Goal: Information Seeking & Learning: Learn about a topic

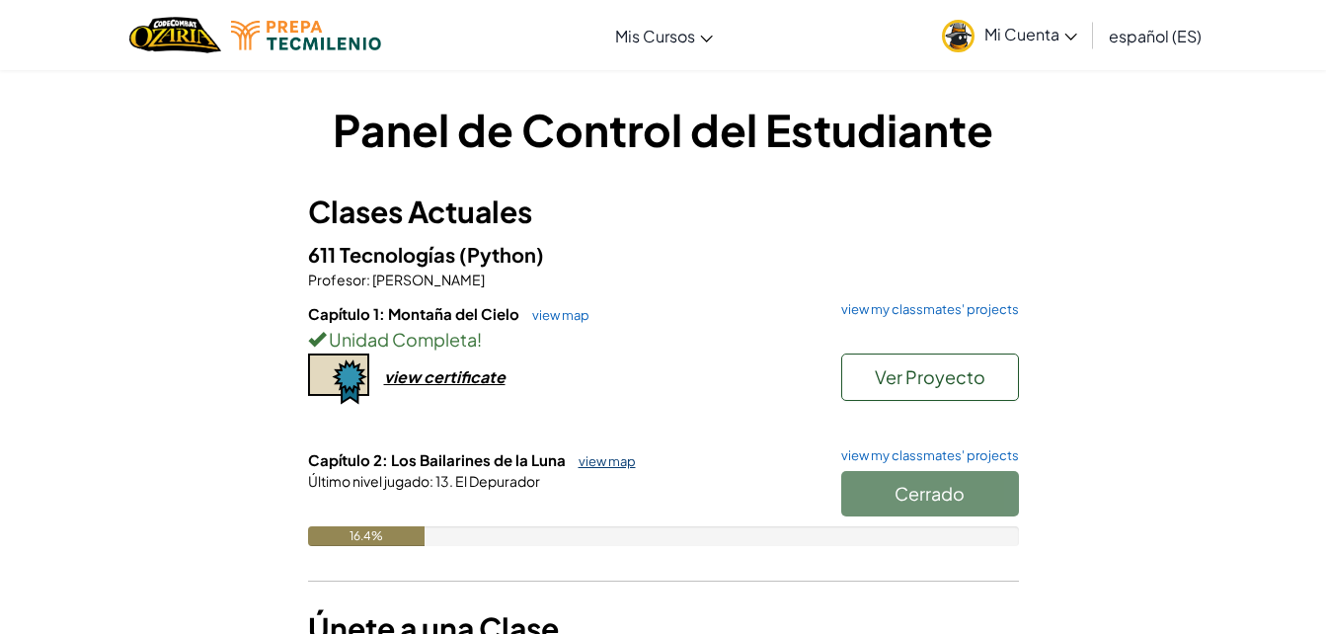
click at [590, 453] on link "view map" at bounding box center [602, 461] width 67 height 16
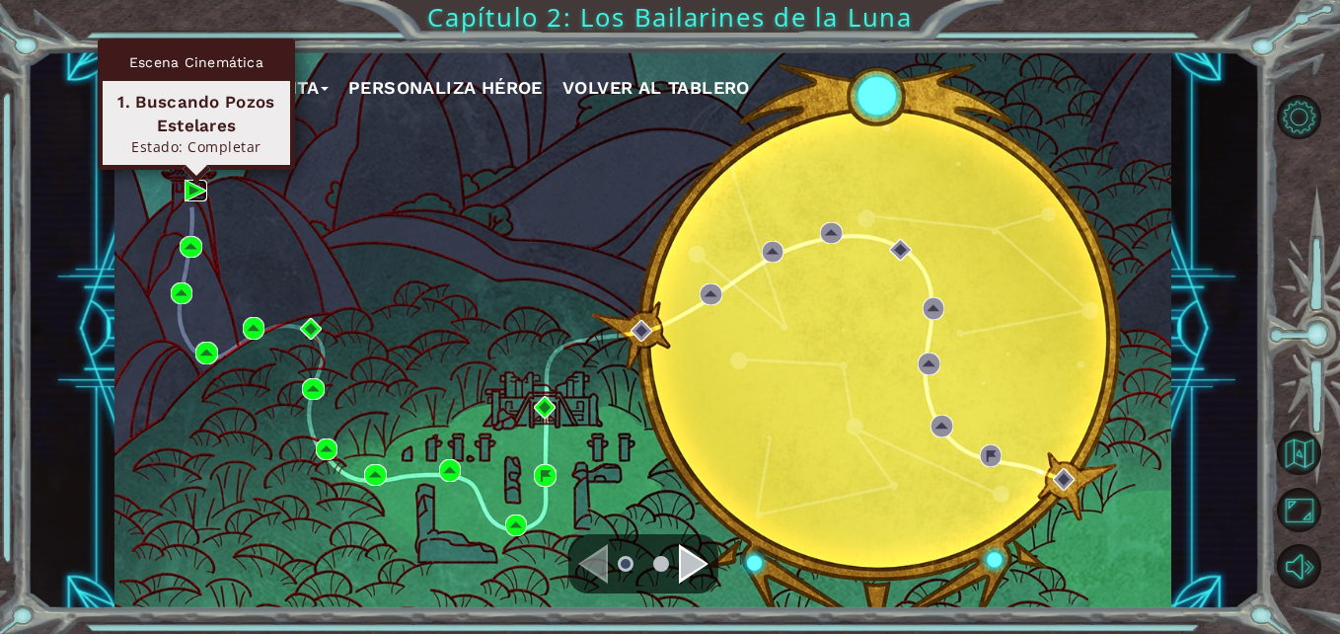
click at [201, 190] on img at bounding box center [196, 191] width 22 height 22
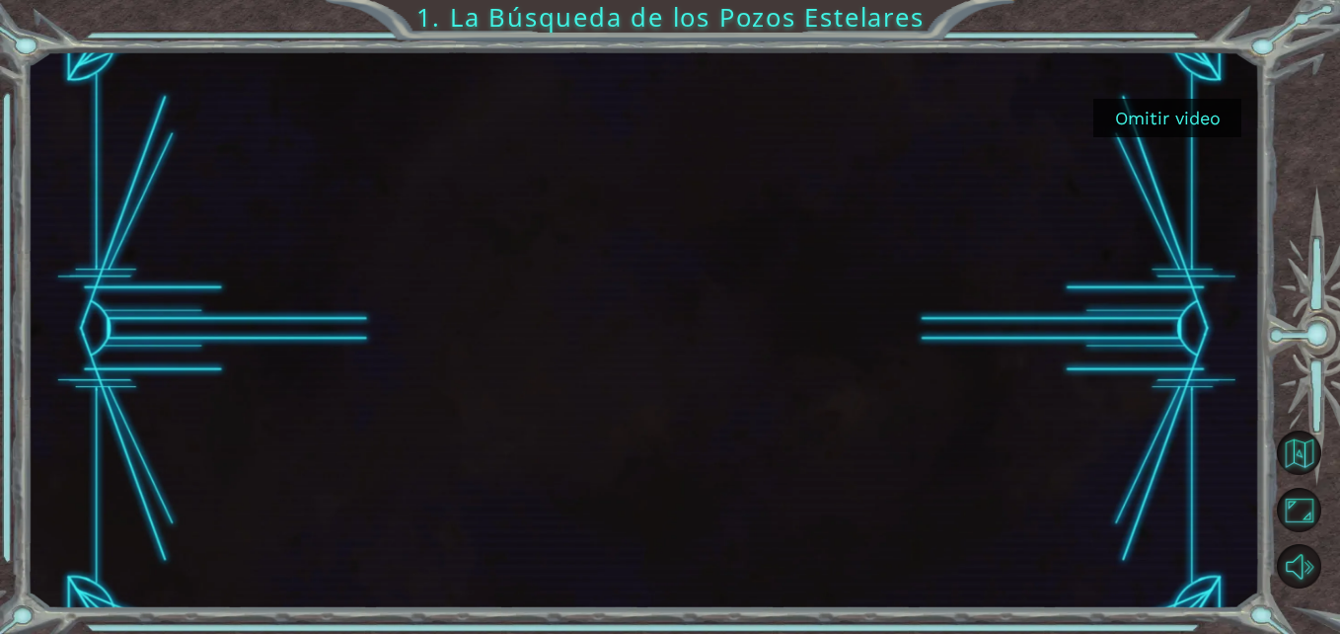
drag, startPoint x: 1181, startPoint y: 112, endPoint x: 1160, endPoint y: 115, distance: 21.1
click at [1180, 110] on button "Omitir video" at bounding box center [1168, 118] width 148 height 38
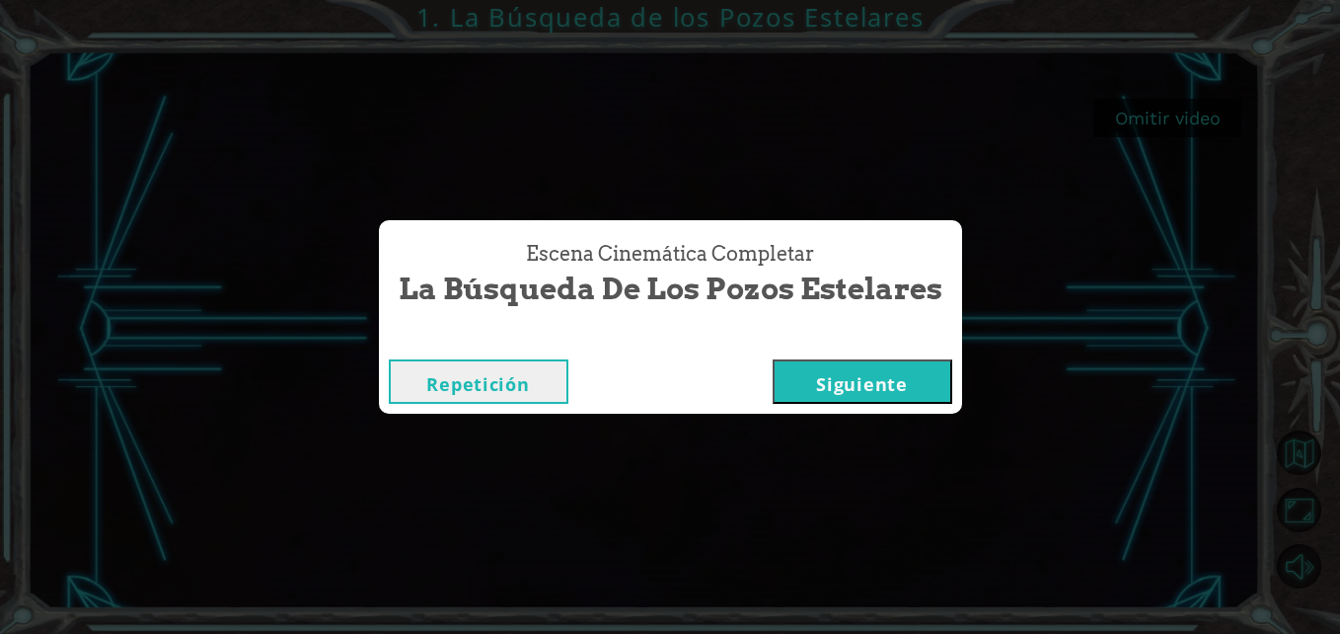
click at [869, 375] on button "Siguiente" at bounding box center [863, 381] width 180 height 44
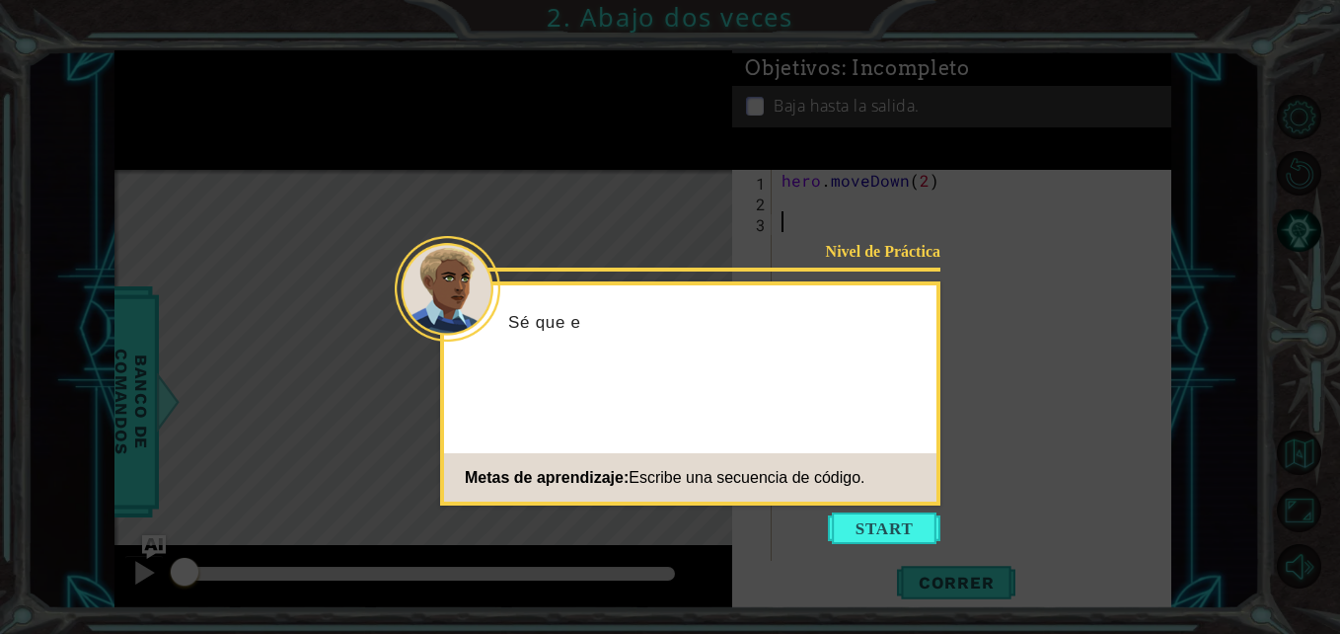
click at [908, 522] on button "Start" at bounding box center [884, 528] width 113 height 32
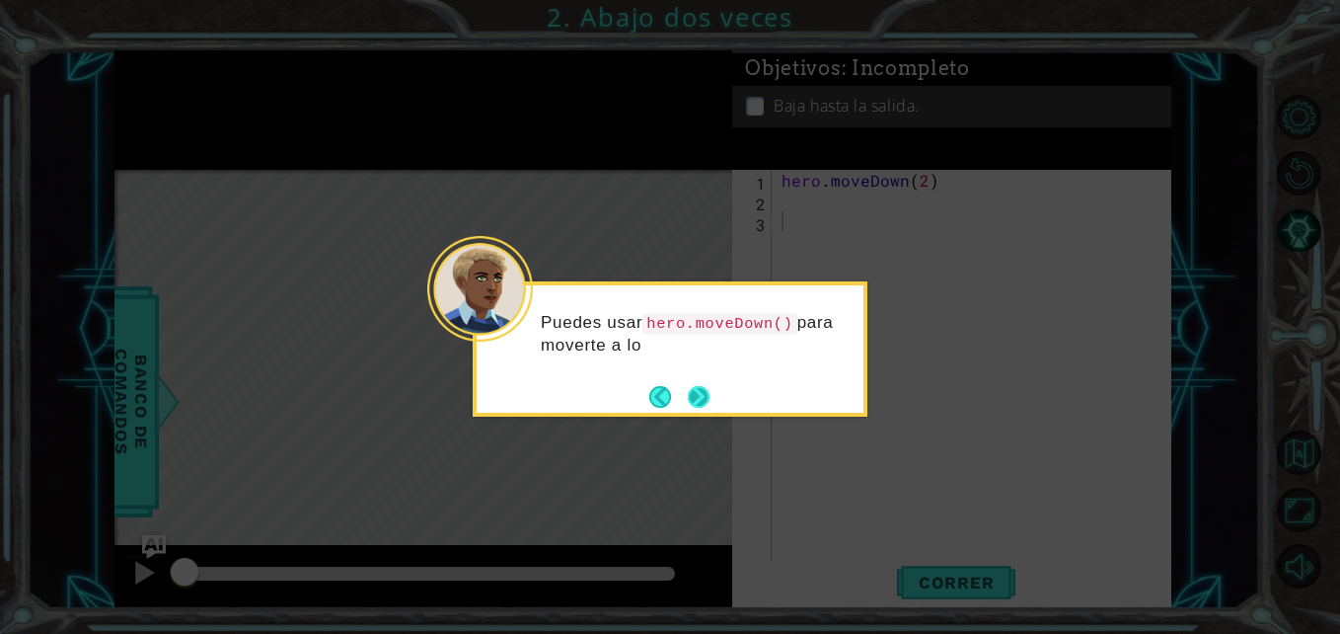
click at [708, 401] on button "Next" at bounding box center [699, 396] width 23 height 23
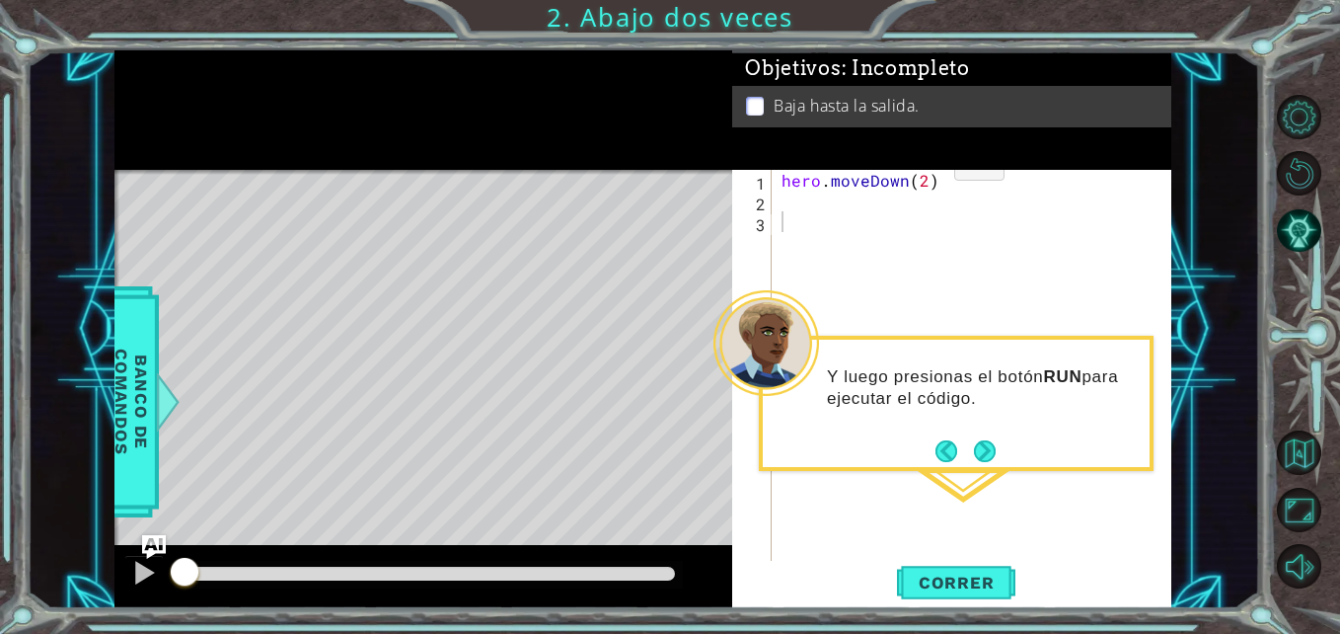
drag, startPoint x: 877, startPoint y: 171, endPoint x: 958, endPoint y: 162, distance: 82.4
click at [957, 165] on div "Objetivos : Incompleto Baja hasta la salida. 1 2 3 hero . moveDown ( 2 ) הההההה…" at bounding box center [951, 329] width 439 height 558
type textarea "hero.moveDown(2)"
drag, startPoint x: 792, startPoint y: 182, endPoint x: 871, endPoint y: 193, distance: 79.9
click at [958, 176] on div "hero . moveDown ( 2 )" at bounding box center [977, 387] width 399 height 435
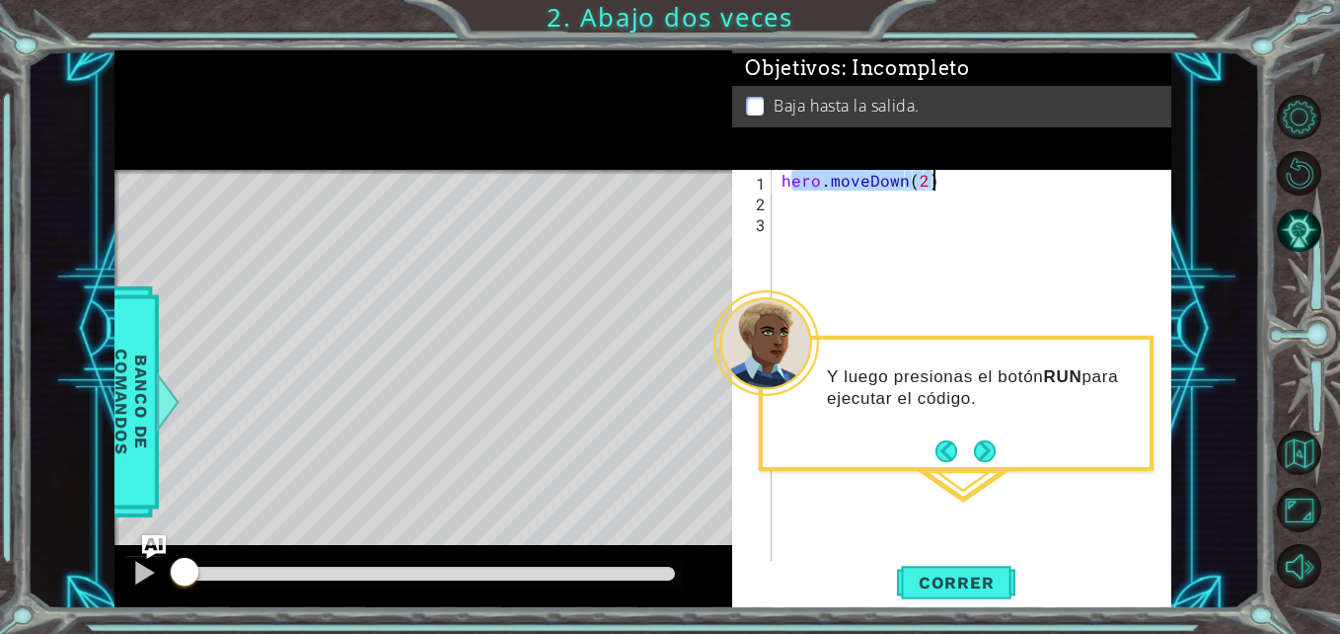
click at [840, 205] on div "hero . moveDown ( 2 )" at bounding box center [977, 387] width 399 height 435
drag, startPoint x: 781, startPoint y: 175, endPoint x: 946, endPoint y: 183, distance: 165.0
click at [946, 183] on div "hero . moveDown ( 2 )" at bounding box center [977, 387] width 399 height 435
type textarea "hero.moveDown(2)"
